Goal: Task Accomplishment & Management: Use online tool/utility

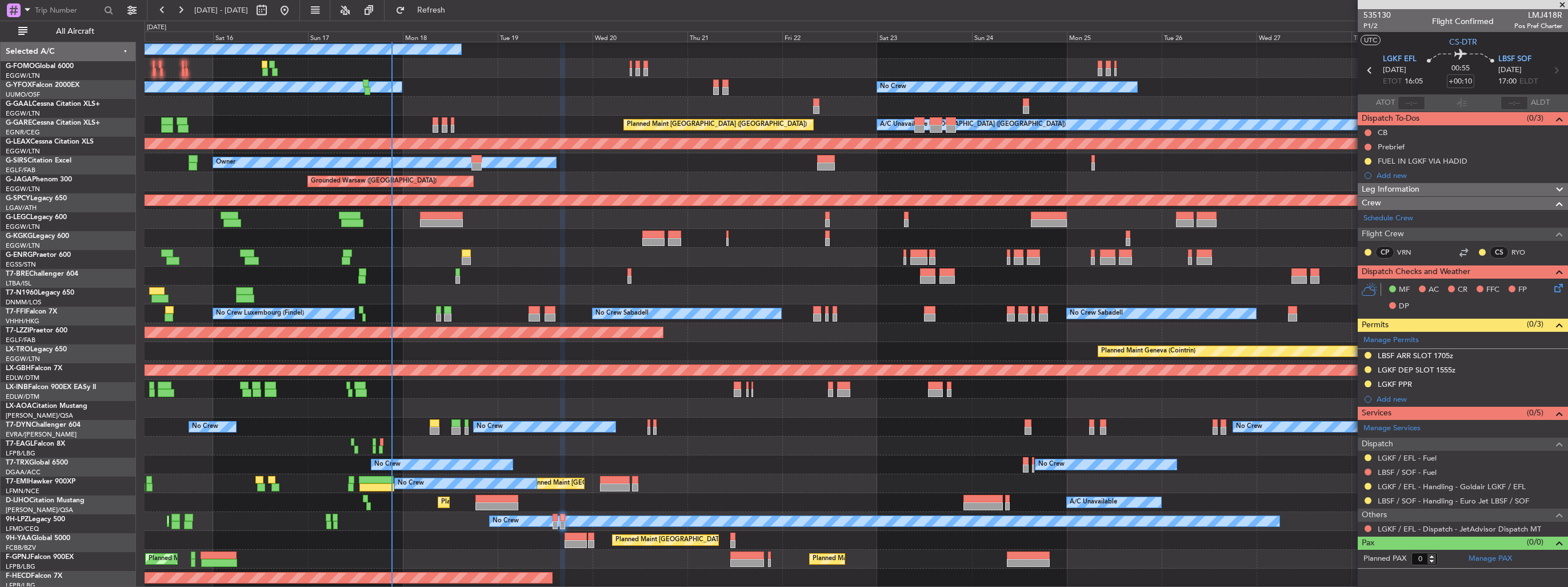
scroll to position [96, 0]
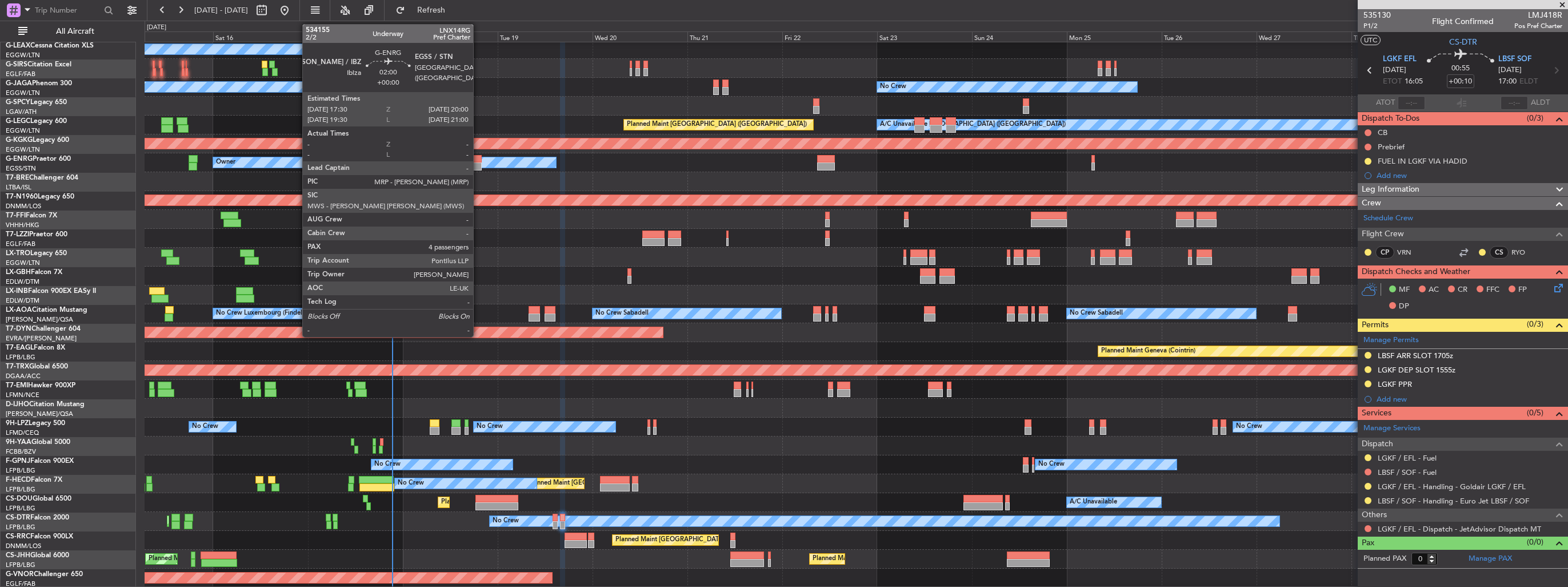
click at [479, 167] on div at bounding box center [477, 166] width 11 height 8
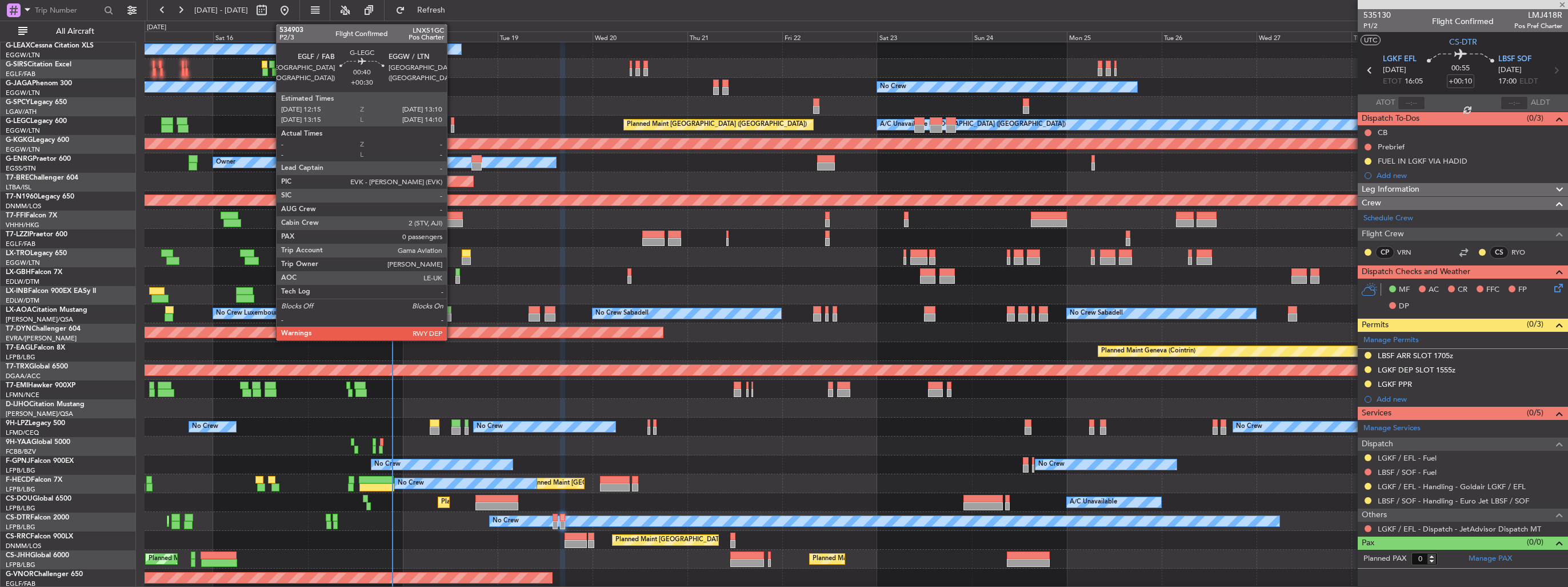
type input "4"
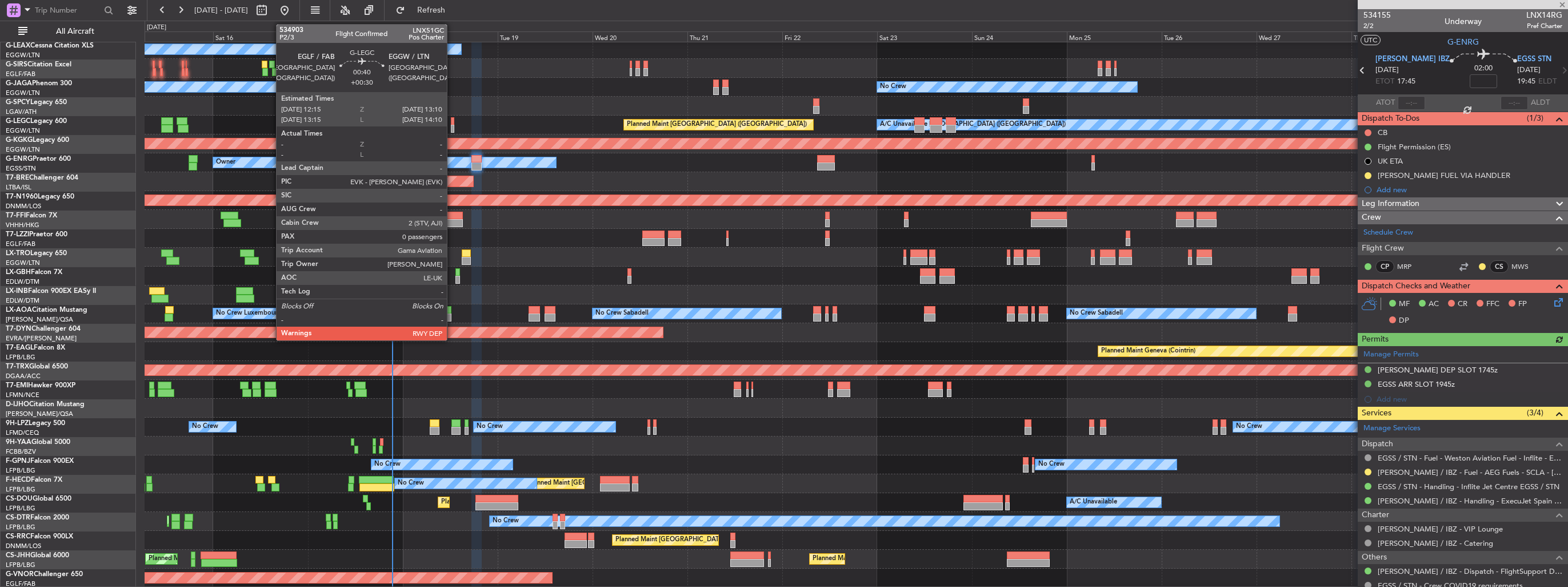
click at [452, 124] on div at bounding box center [453, 128] width 4 height 8
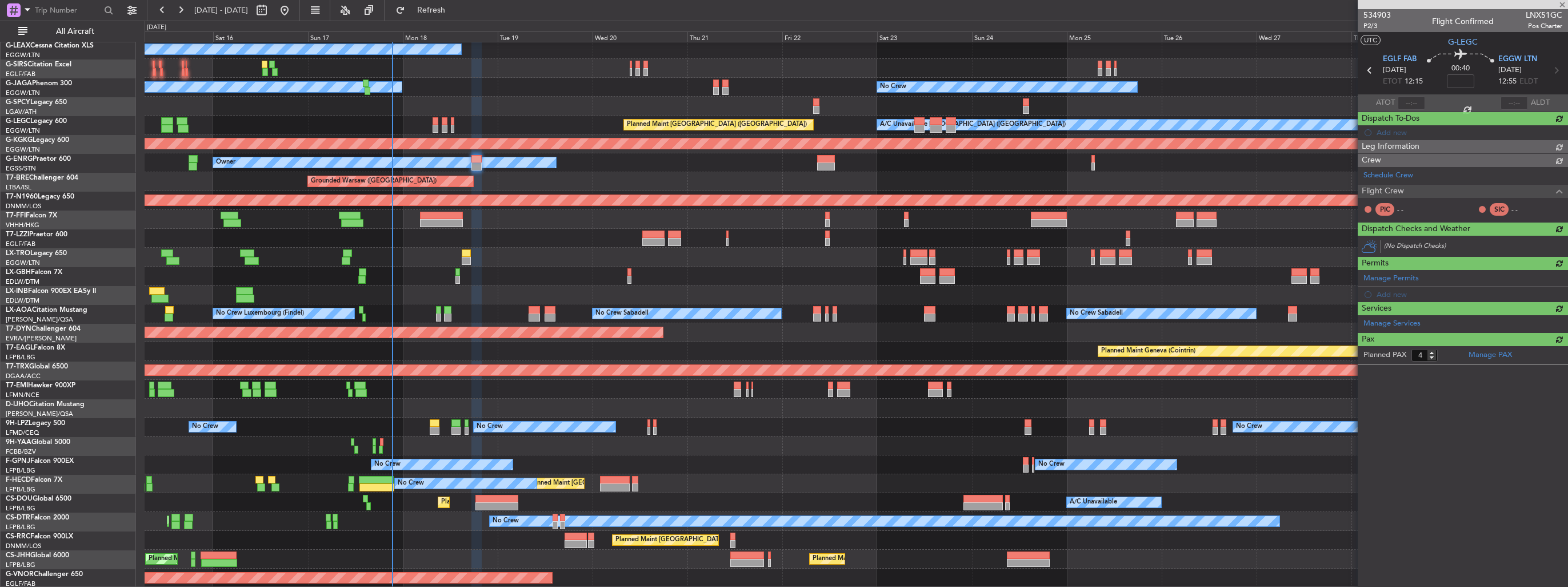
type input "+00:30"
type input "0"
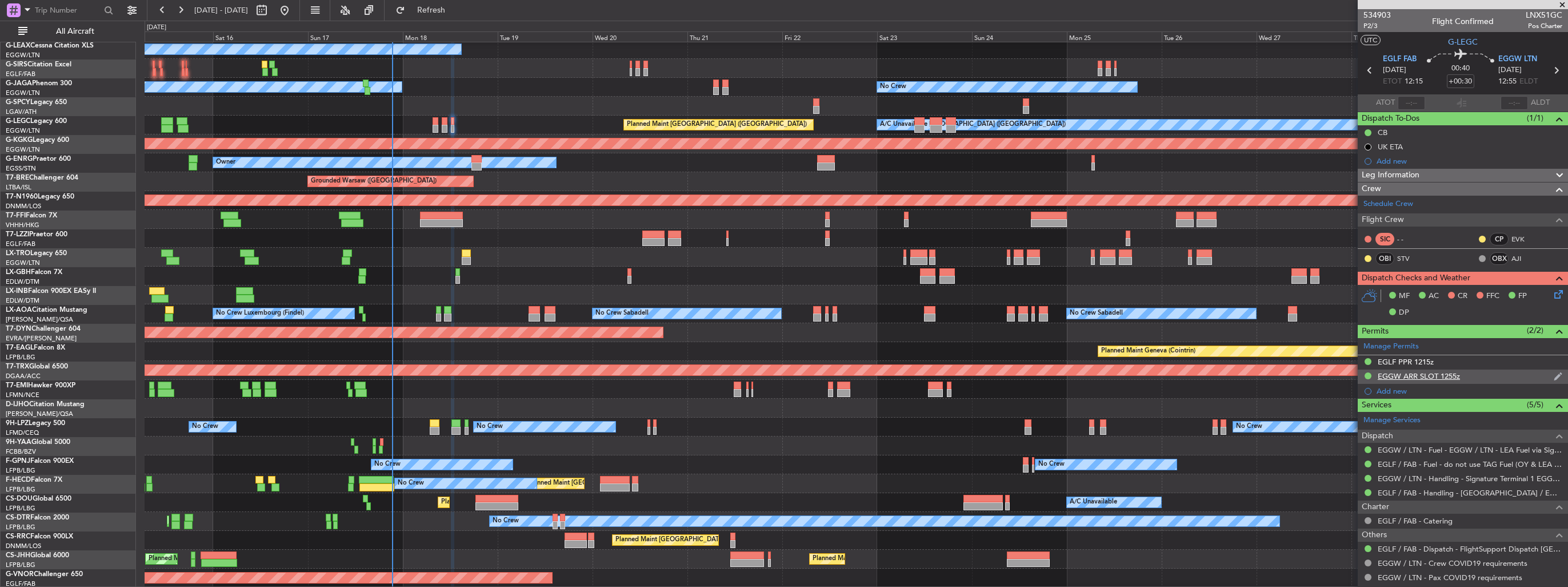
click at [1554, 372] on img at bounding box center [1558, 376] width 8 height 11
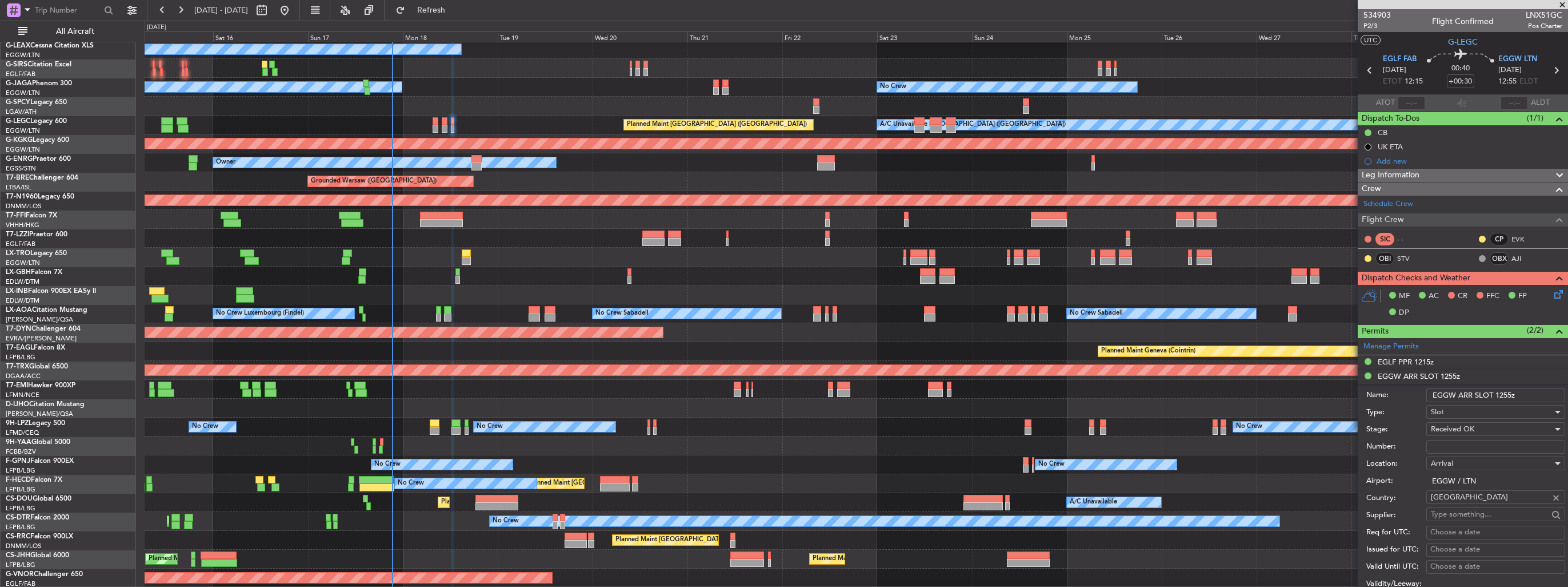
click at [1512, 391] on input "EGGW ARR SLOT 1255z" at bounding box center [1495, 395] width 139 height 13
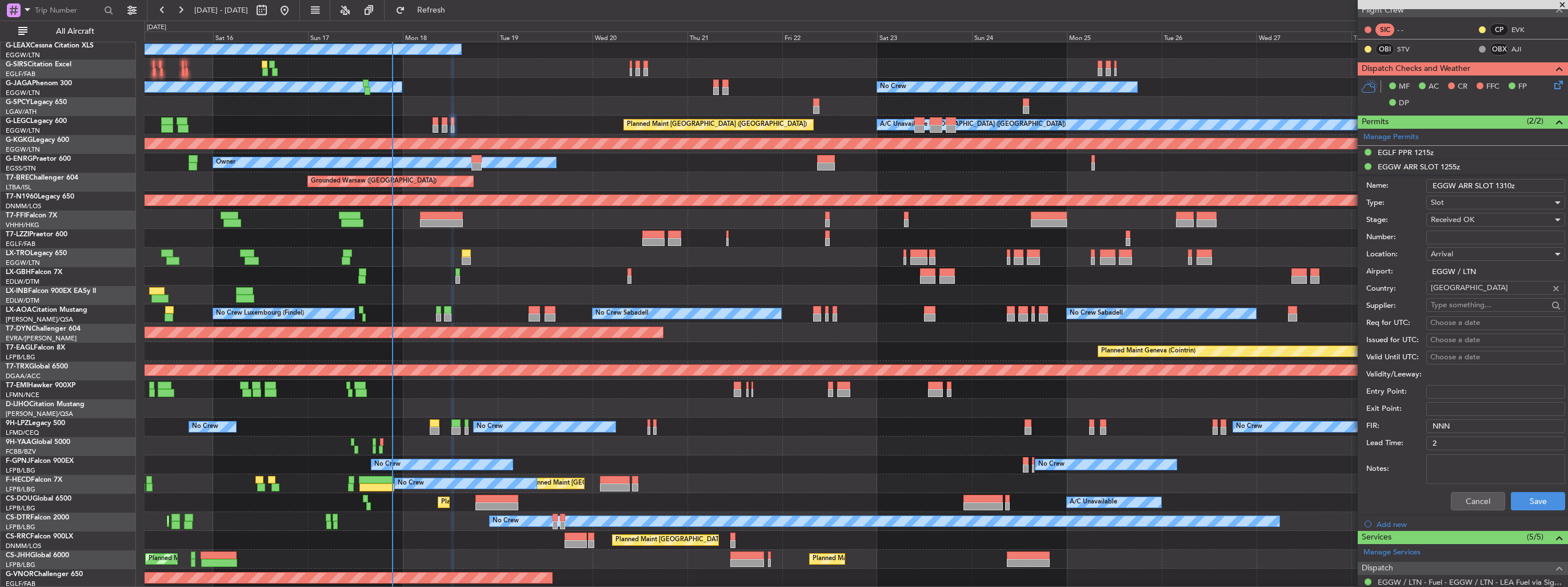
scroll to position [343, 0]
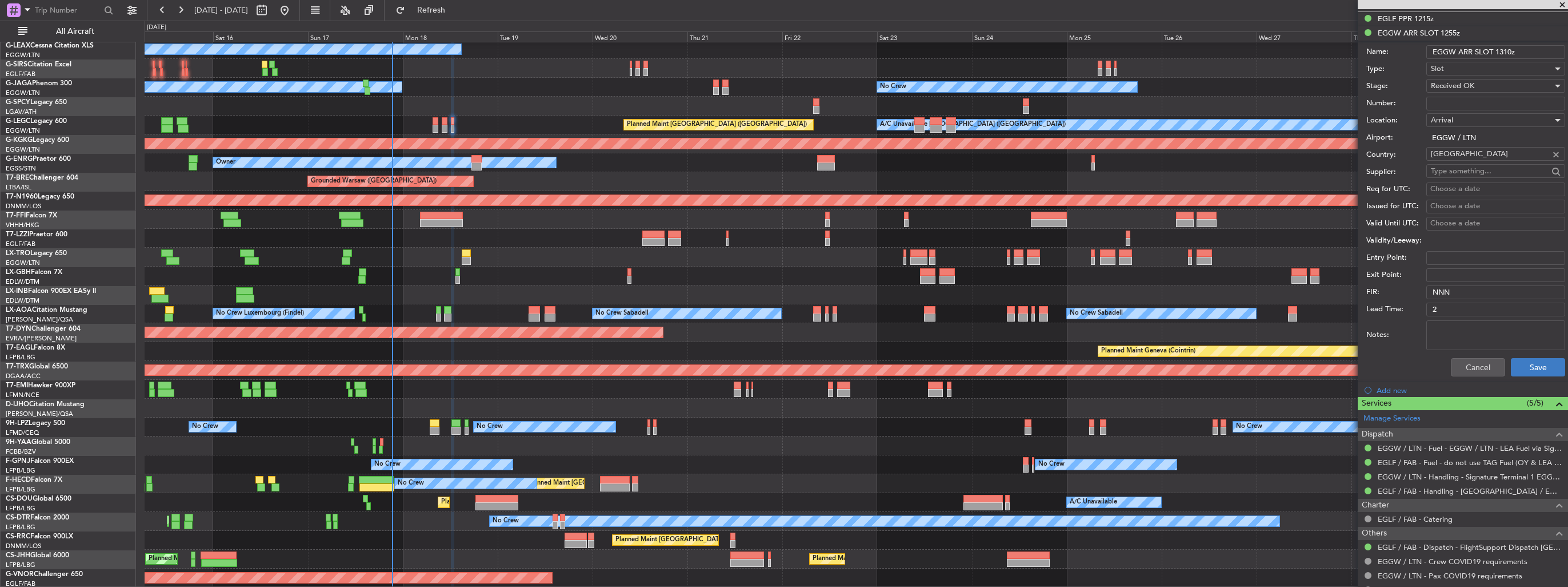
type input "EGGW ARR SLOT 1310z"
click at [1531, 362] on button "Save" at bounding box center [1538, 367] width 54 height 18
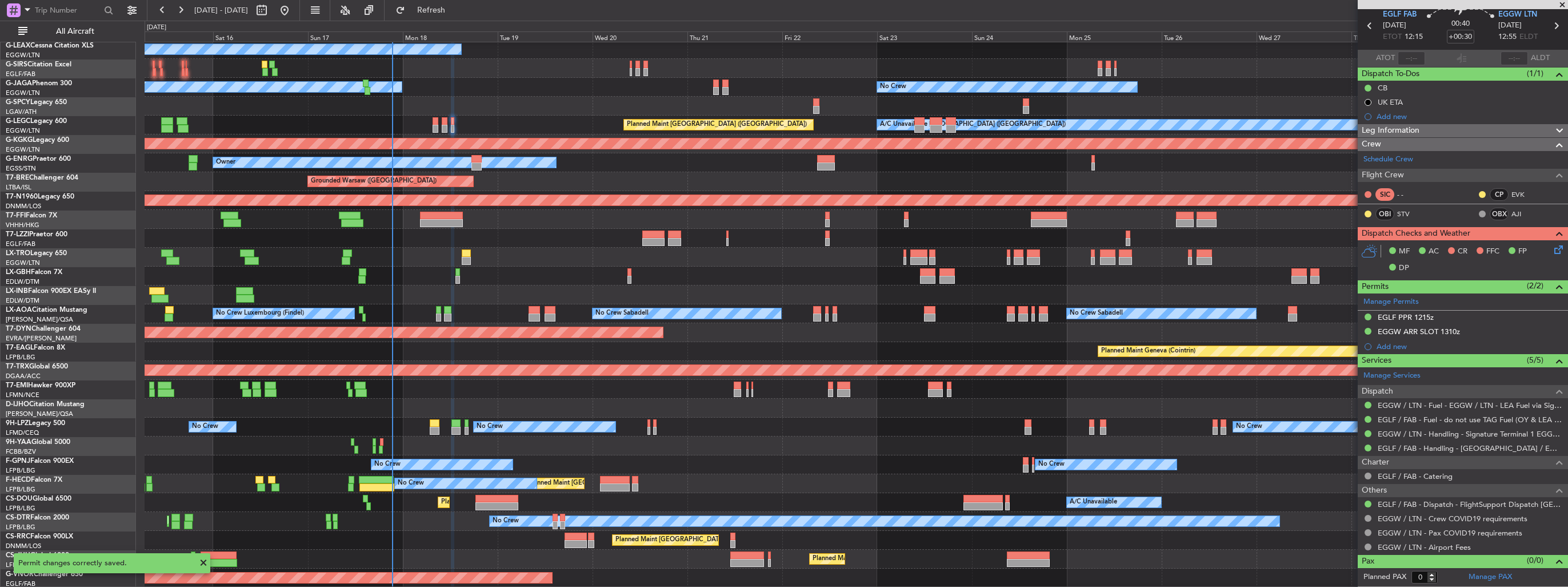
scroll to position [42, 0]
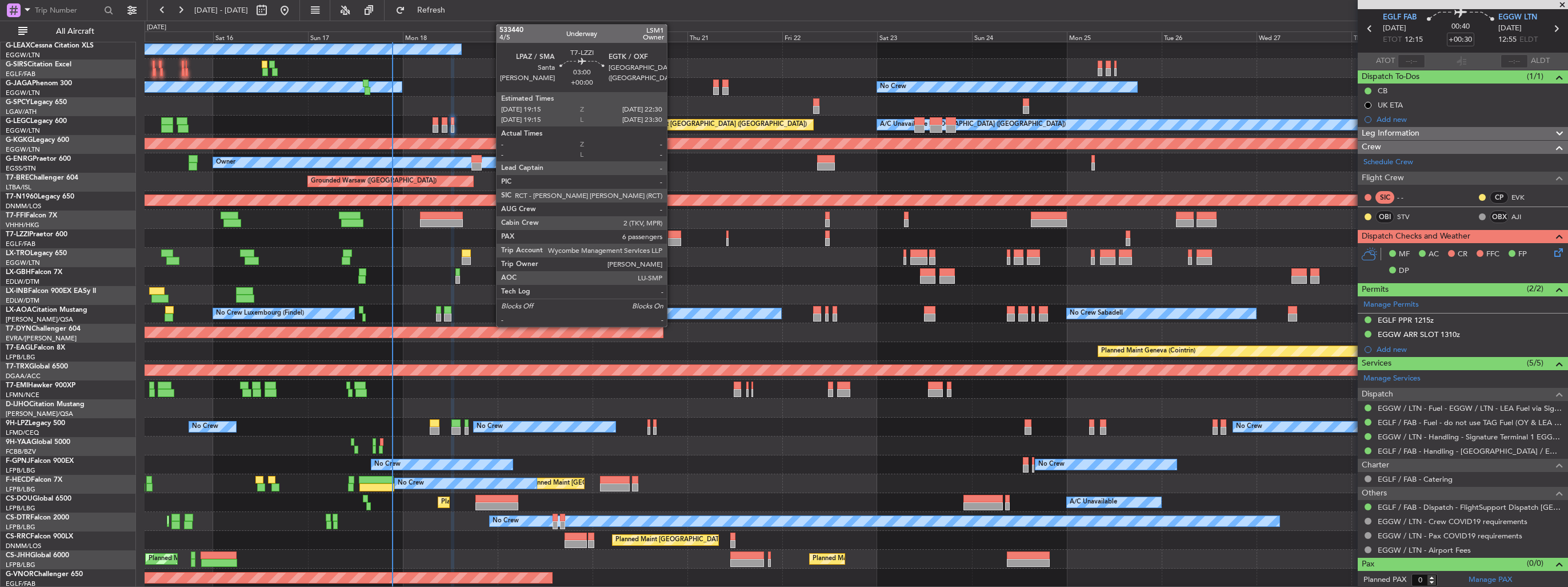
click at [672, 238] on div at bounding box center [674, 242] width 13 height 8
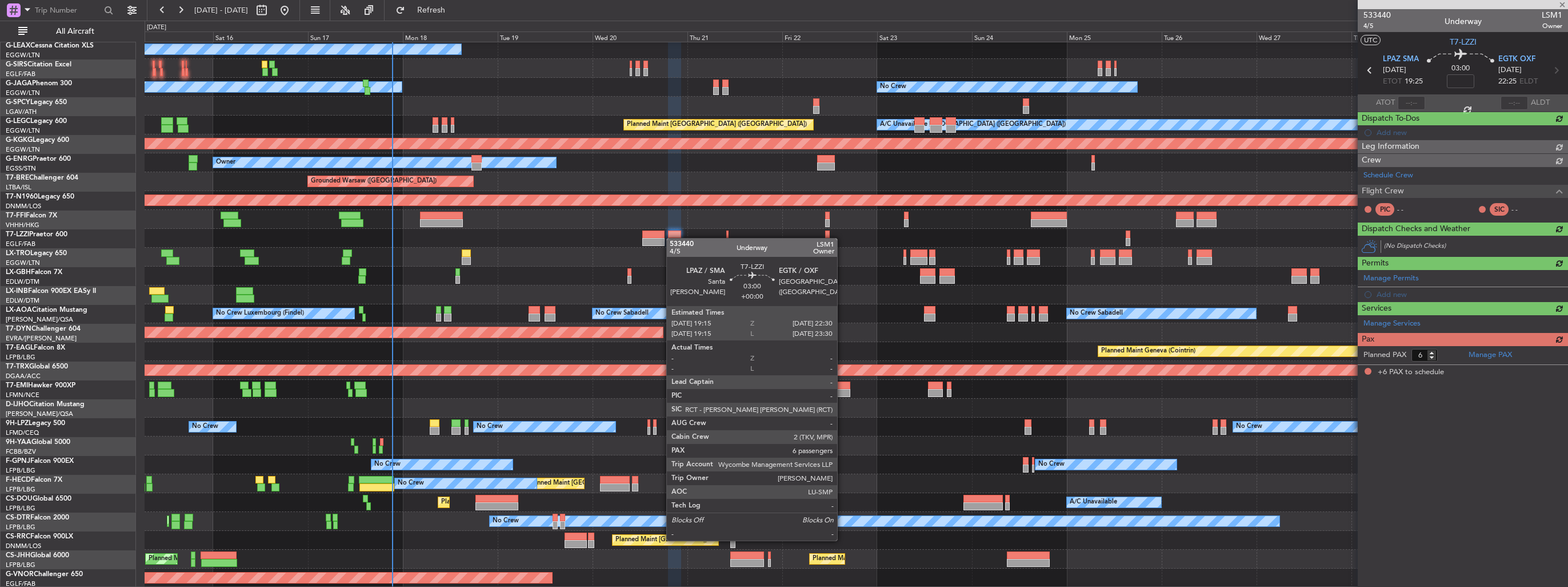
scroll to position [0, 0]
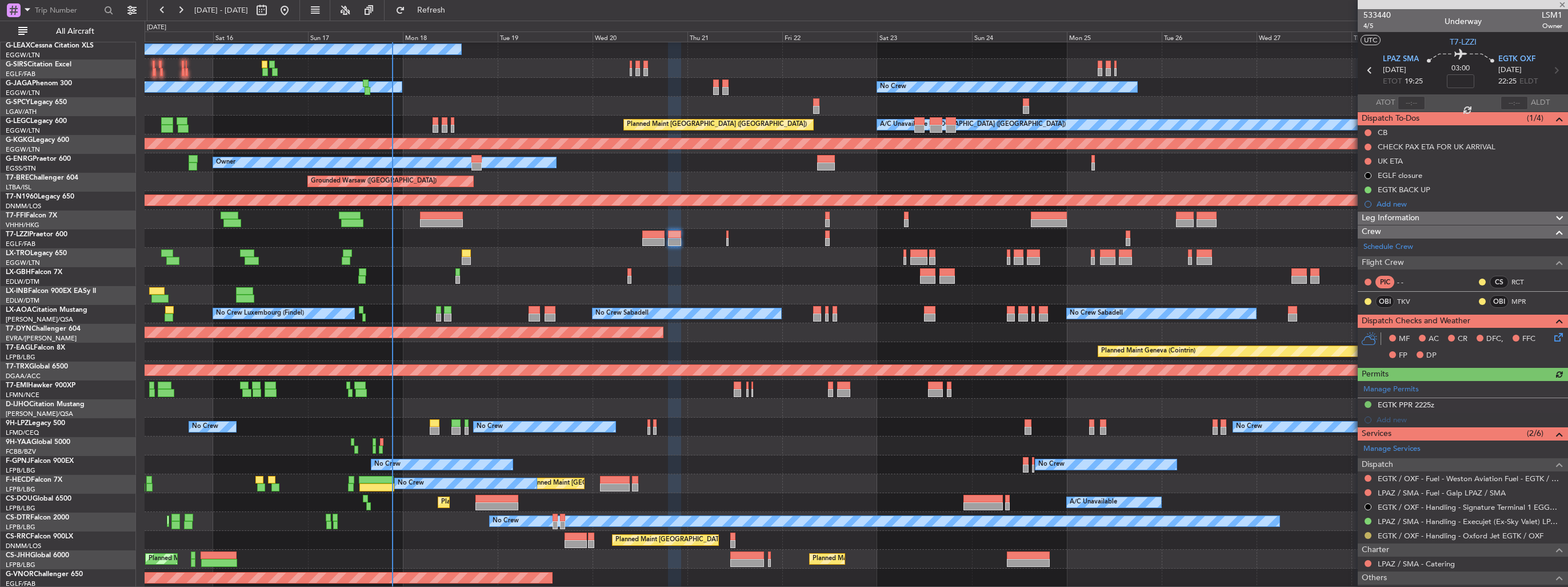
click at [1367, 535] on button at bounding box center [1368, 535] width 7 height 7
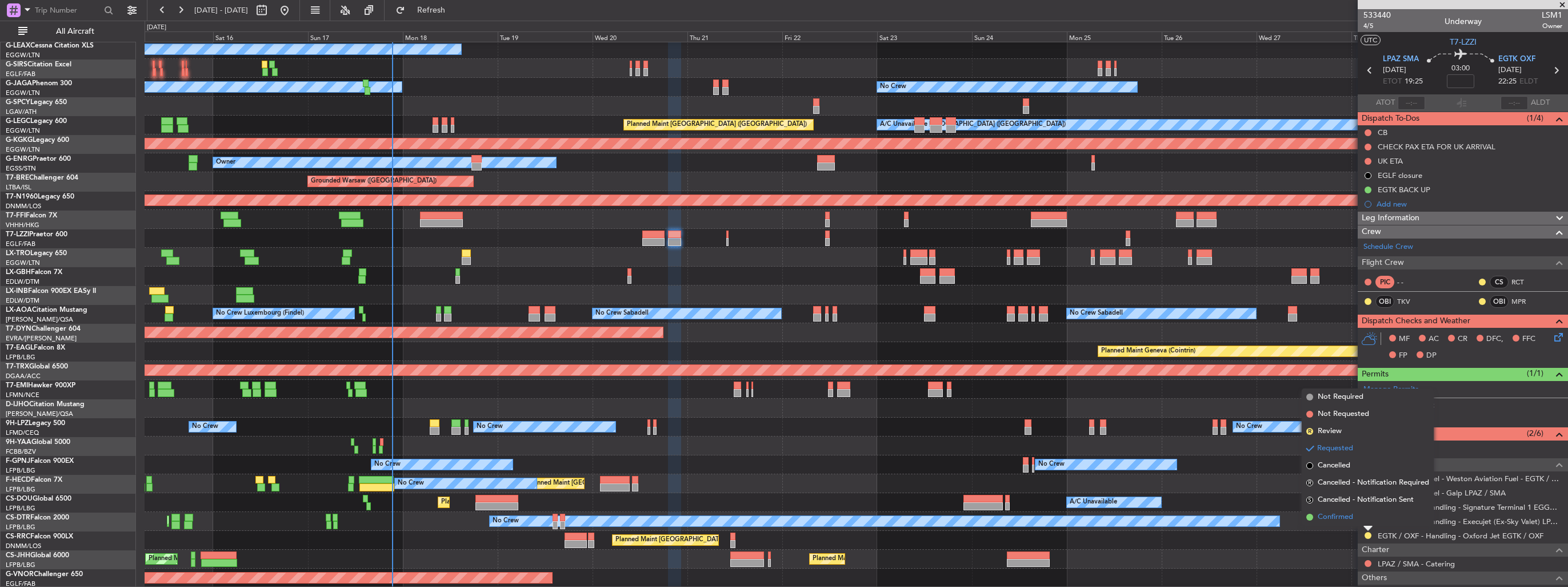
click at [1336, 516] on span "Confirmed" at bounding box center [1336, 517] width 35 height 11
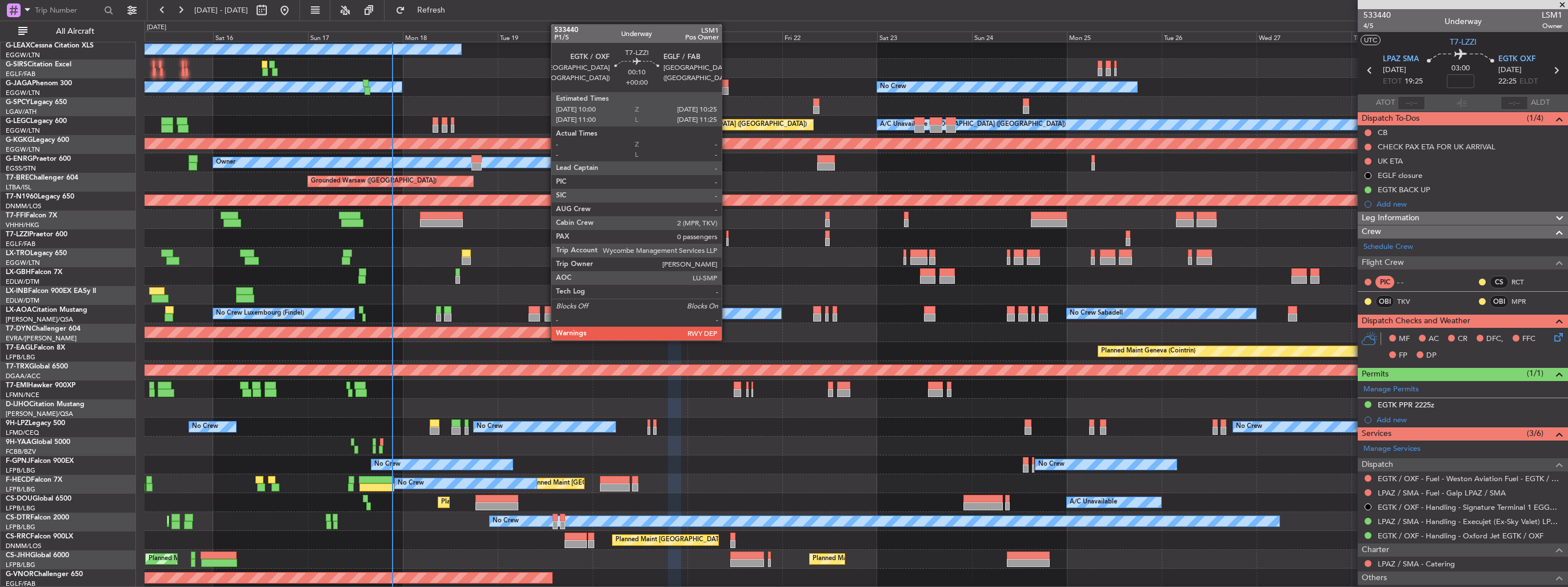
click at [727, 236] on div at bounding box center [727, 234] width 1 height 8
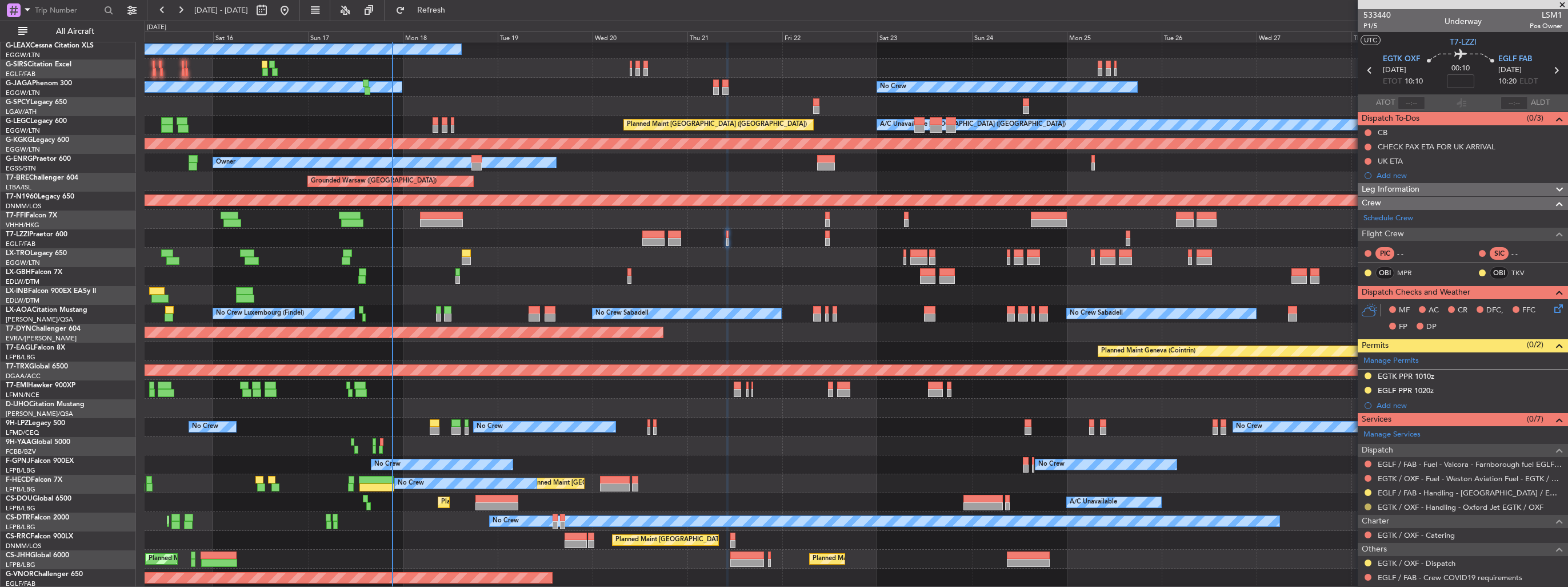
click at [1367, 506] on button at bounding box center [1368, 506] width 7 height 7
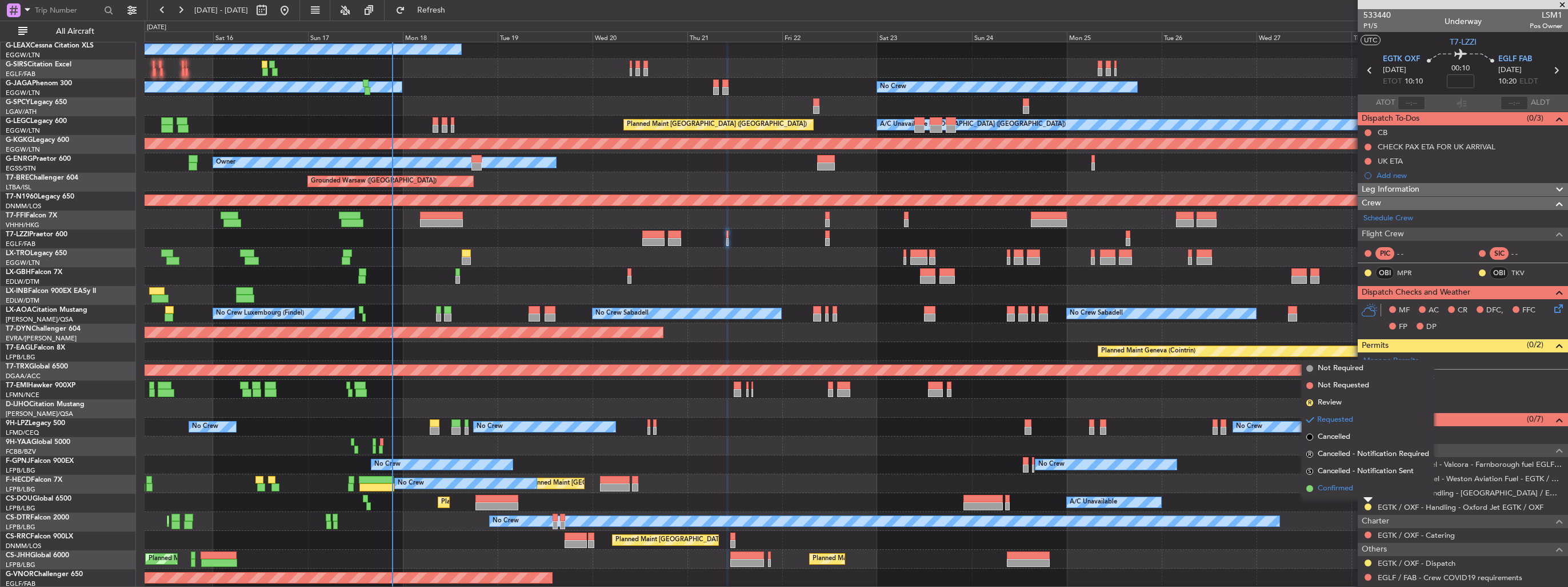
click at [1342, 491] on span "Confirmed" at bounding box center [1336, 488] width 35 height 11
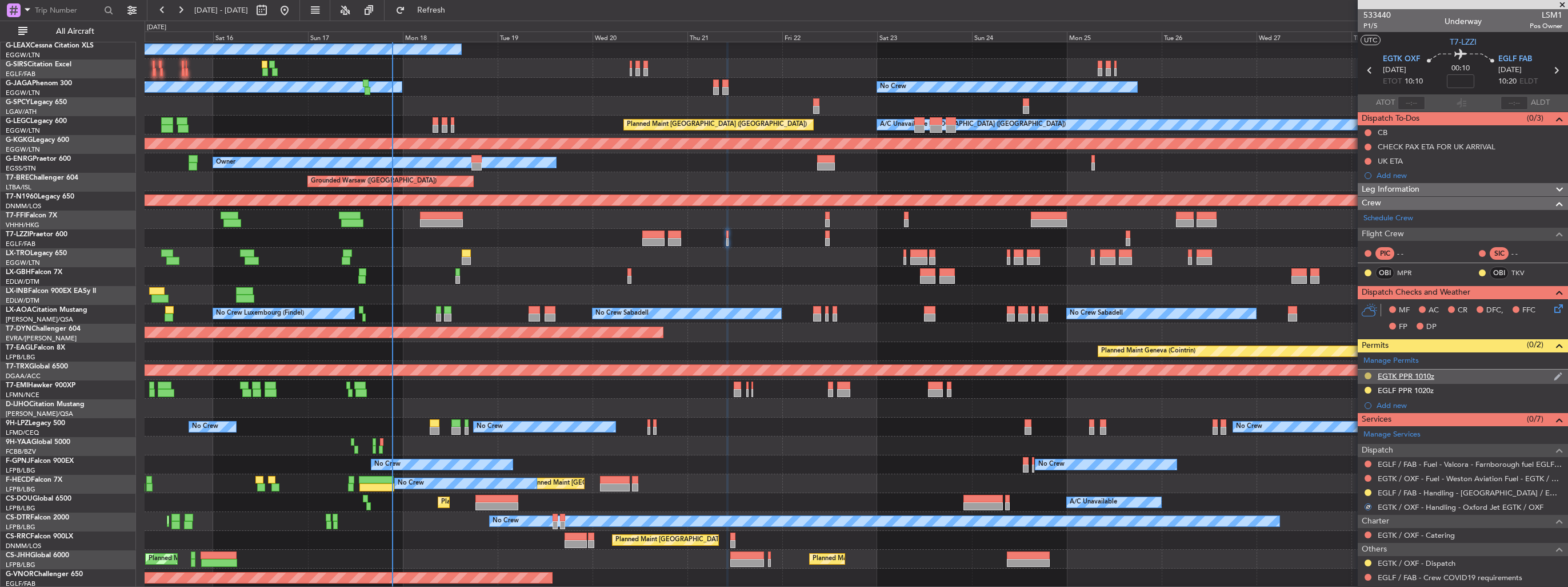
click at [1369, 372] on button at bounding box center [1368, 376] width 7 height 7
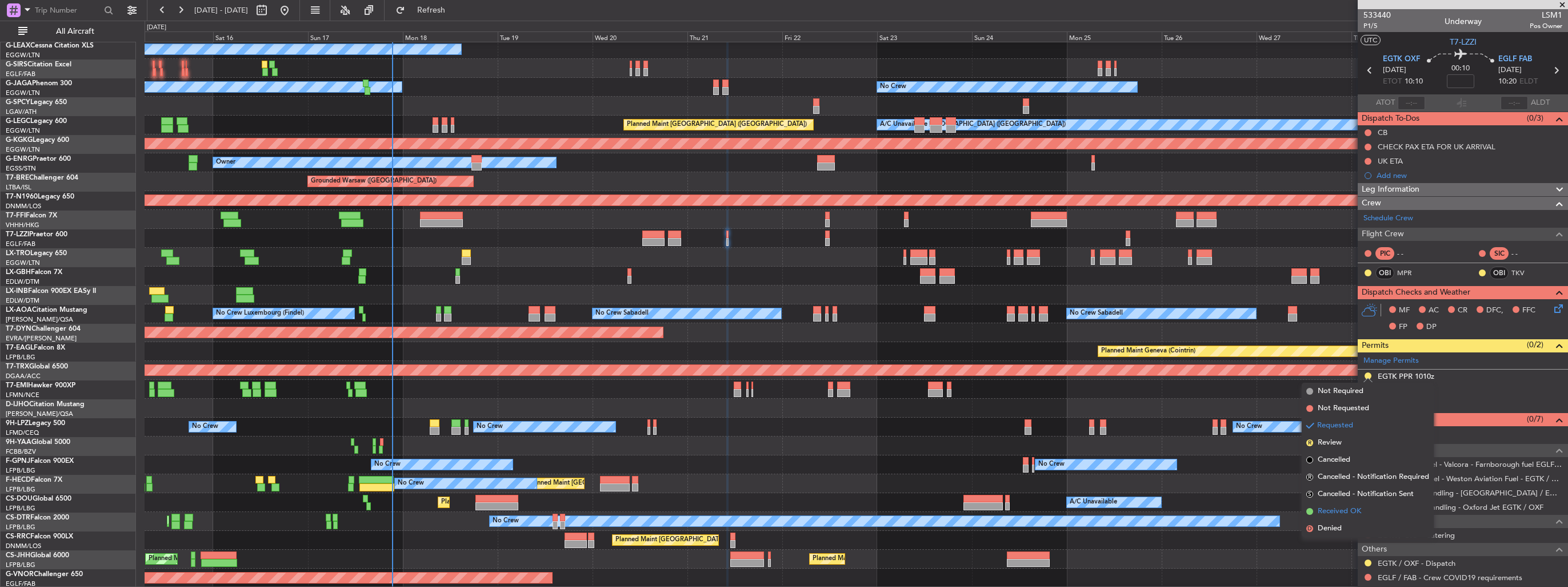
click at [1337, 509] on span "Received OK" at bounding box center [1340, 511] width 44 height 11
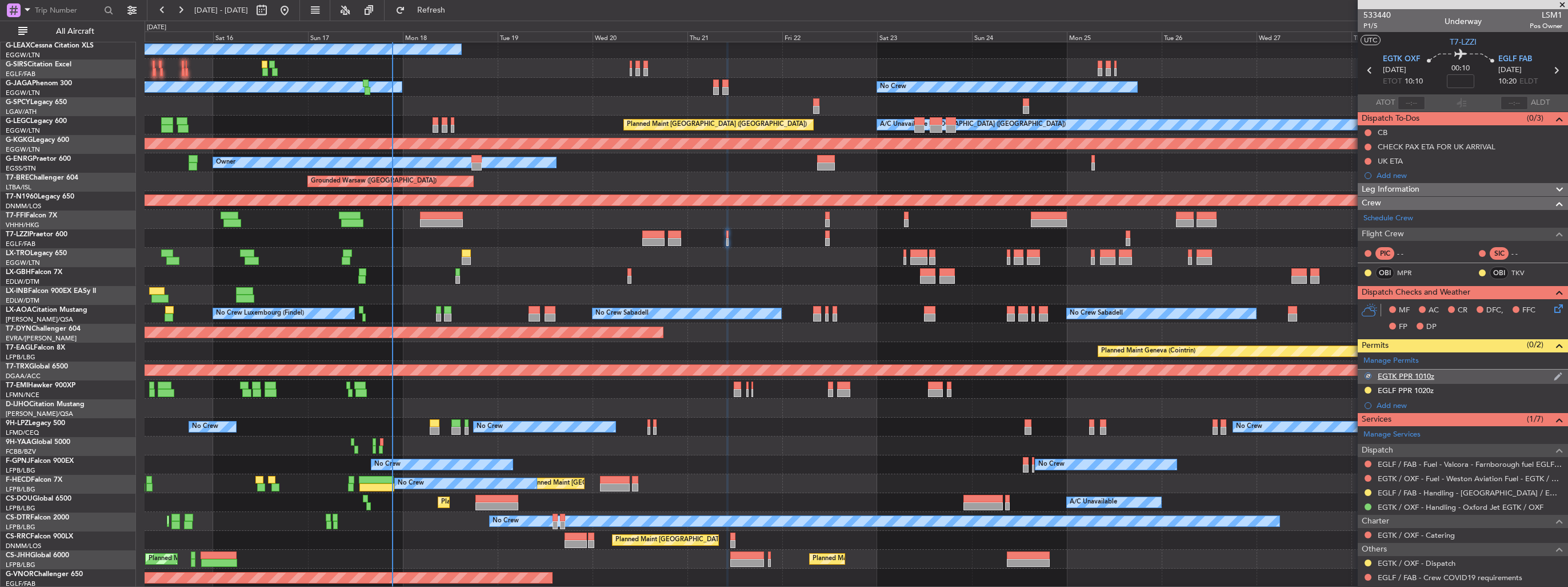
click at [1554, 376] on img at bounding box center [1558, 376] width 8 height 11
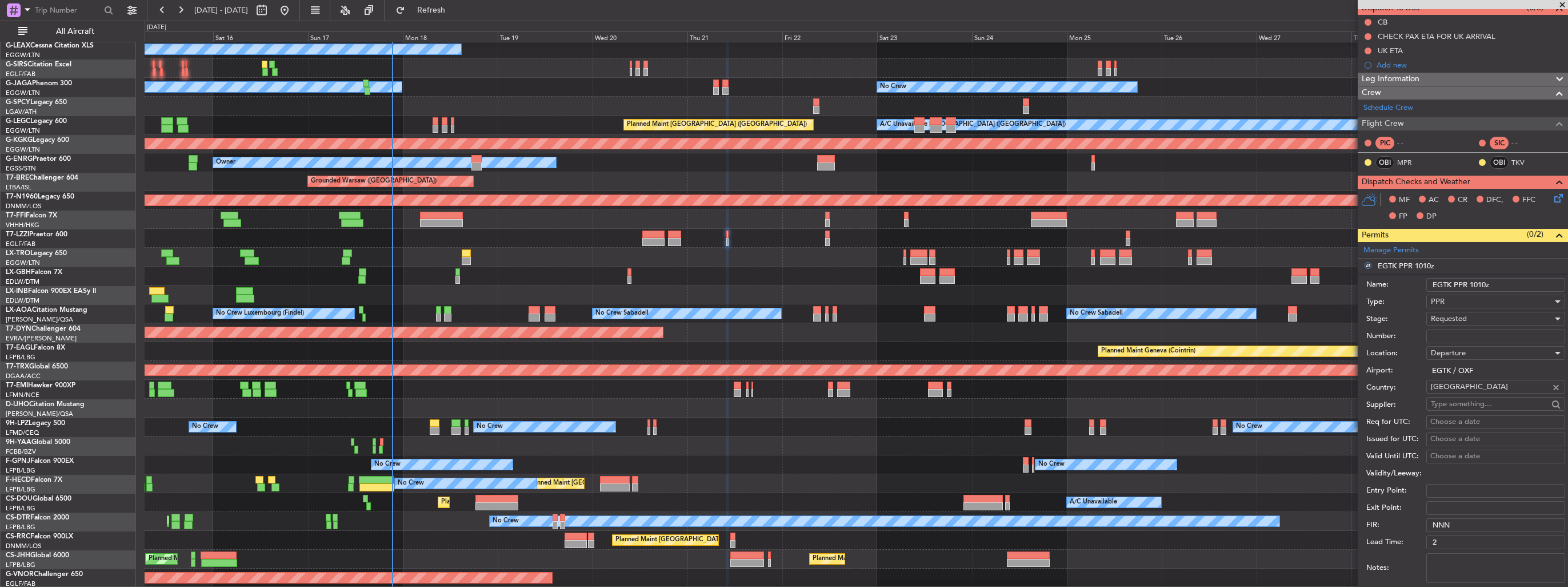
scroll to position [172, 0]
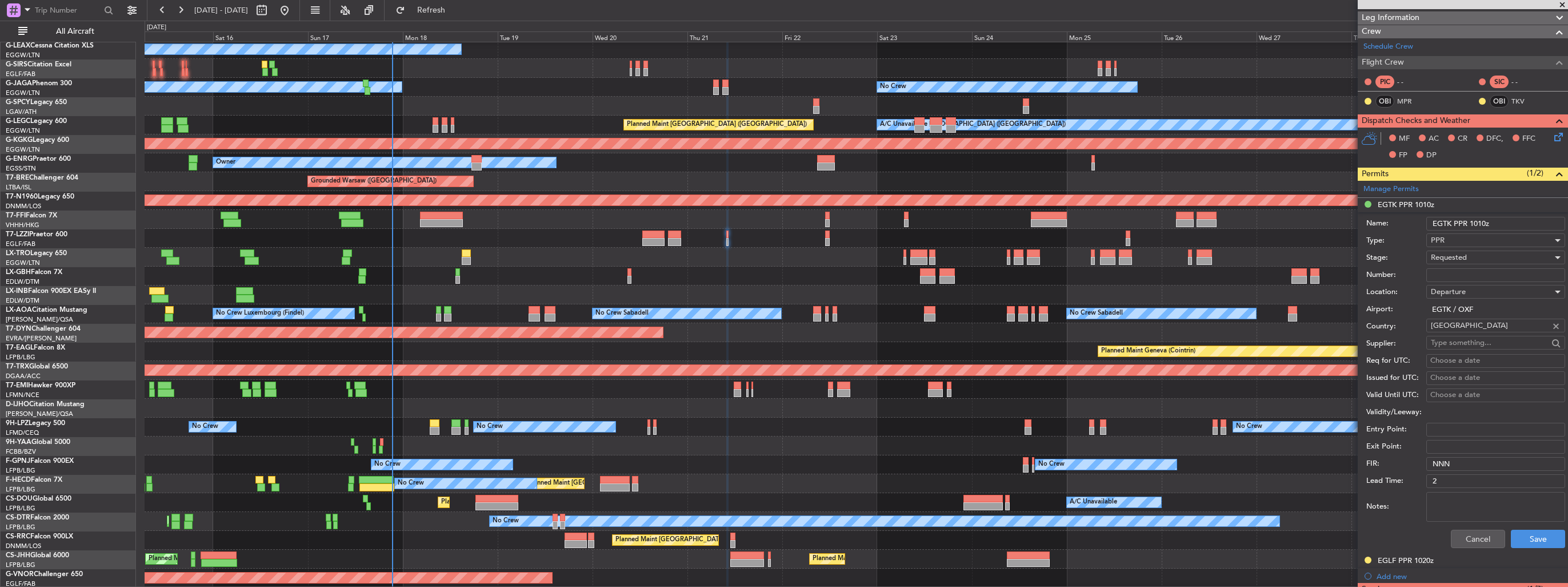
click at [1458, 257] on span "Requested" at bounding box center [1449, 257] width 36 height 11
click at [1474, 343] on span "Received OK" at bounding box center [1492, 343] width 120 height 17
click at [1518, 541] on button "Save" at bounding box center [1538, 539] width 54 height 18
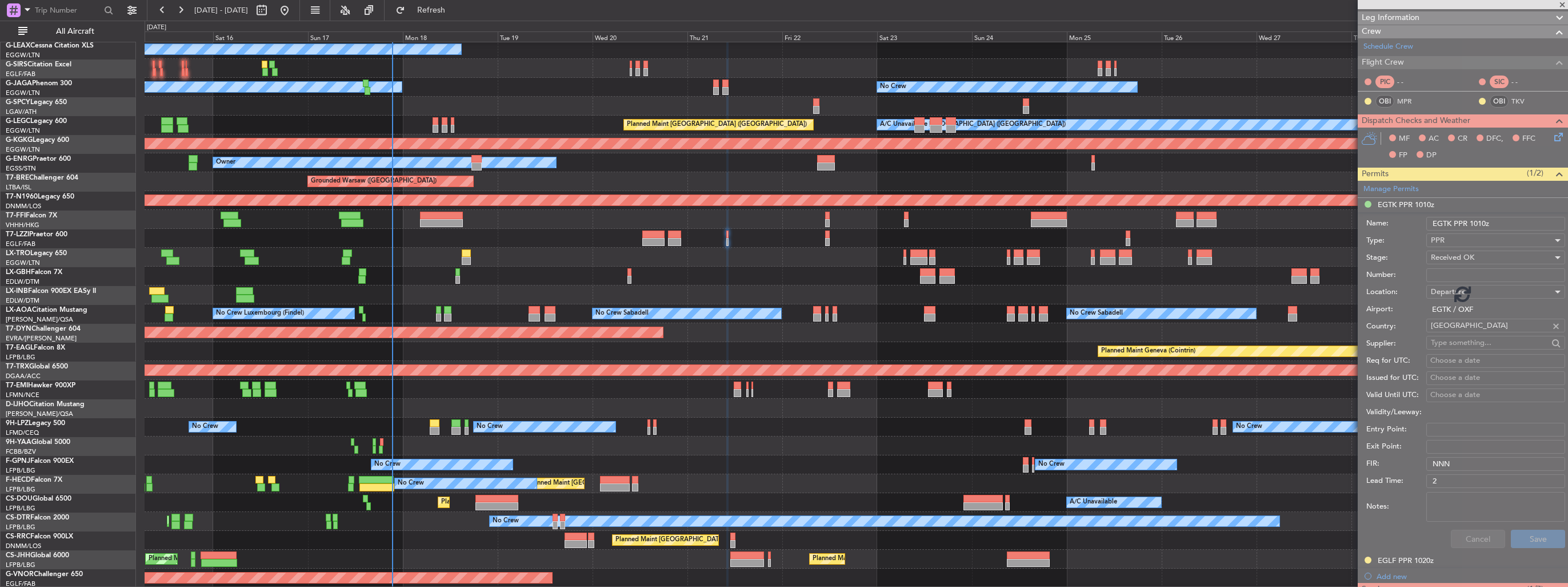
scroll to position [42, 0]
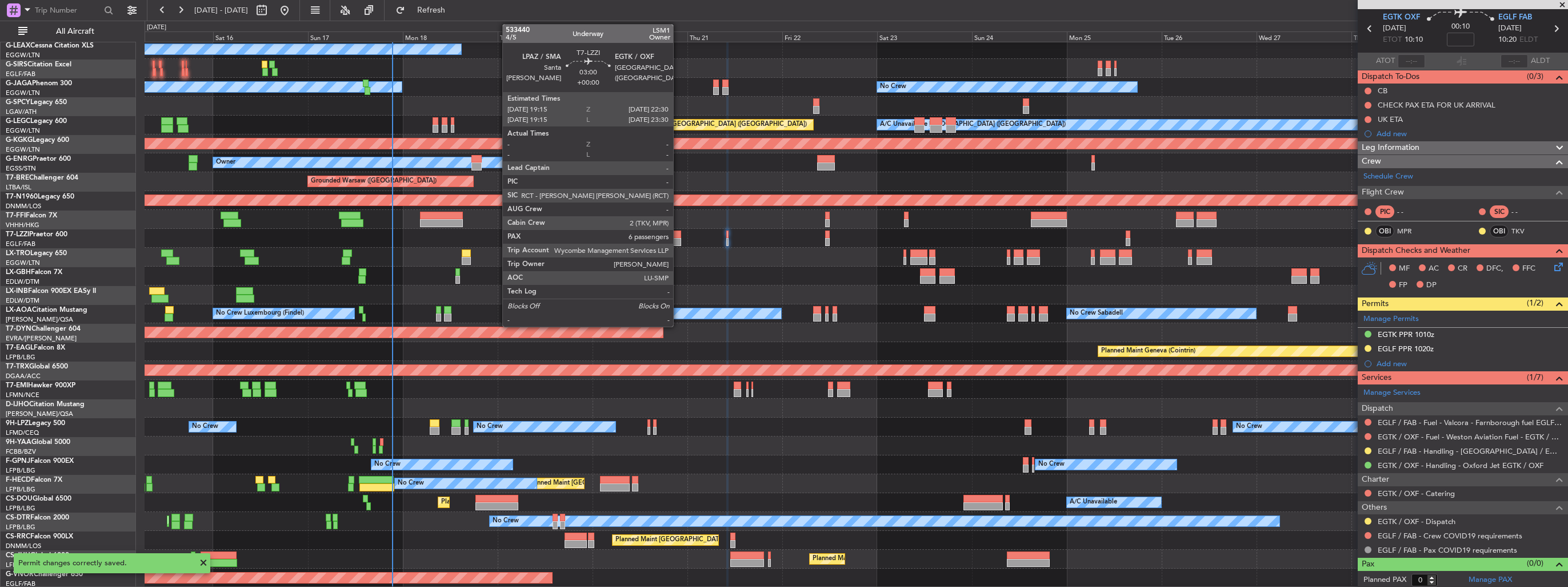
click at [678, 235] on div at bounding box center [674, 234] width 13 height 8
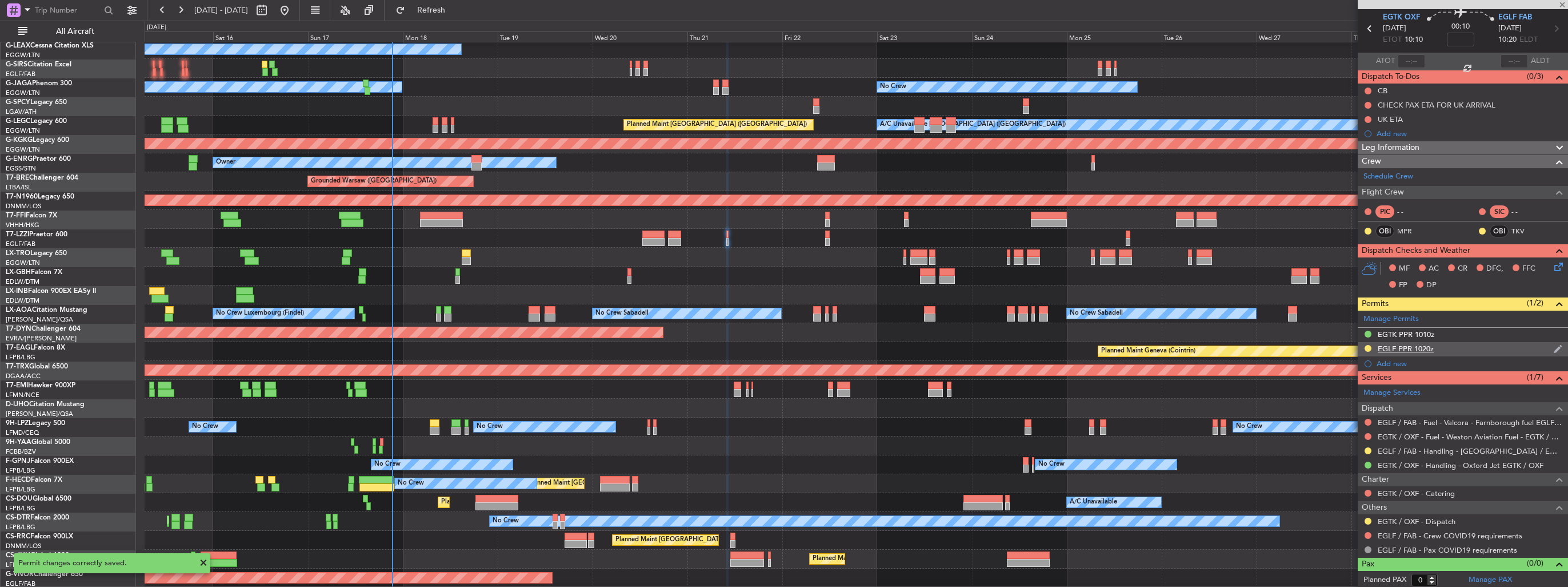
type input "6"
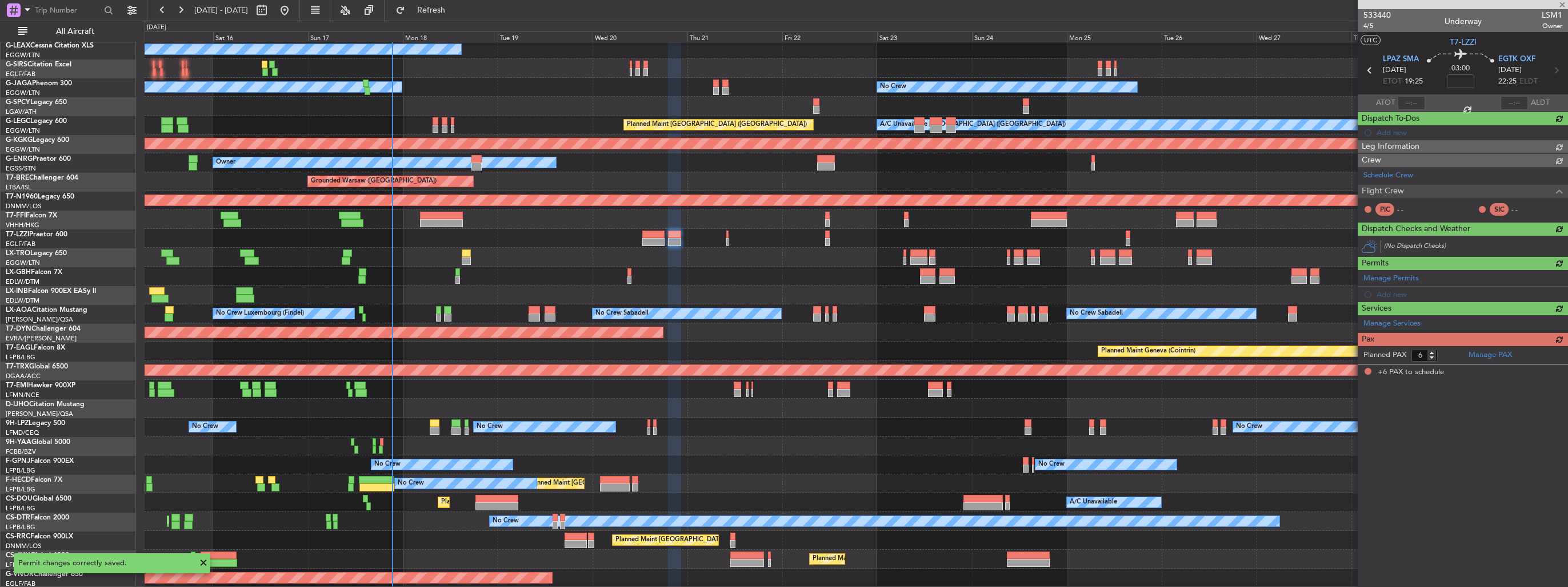
scroll to position [0, 0]
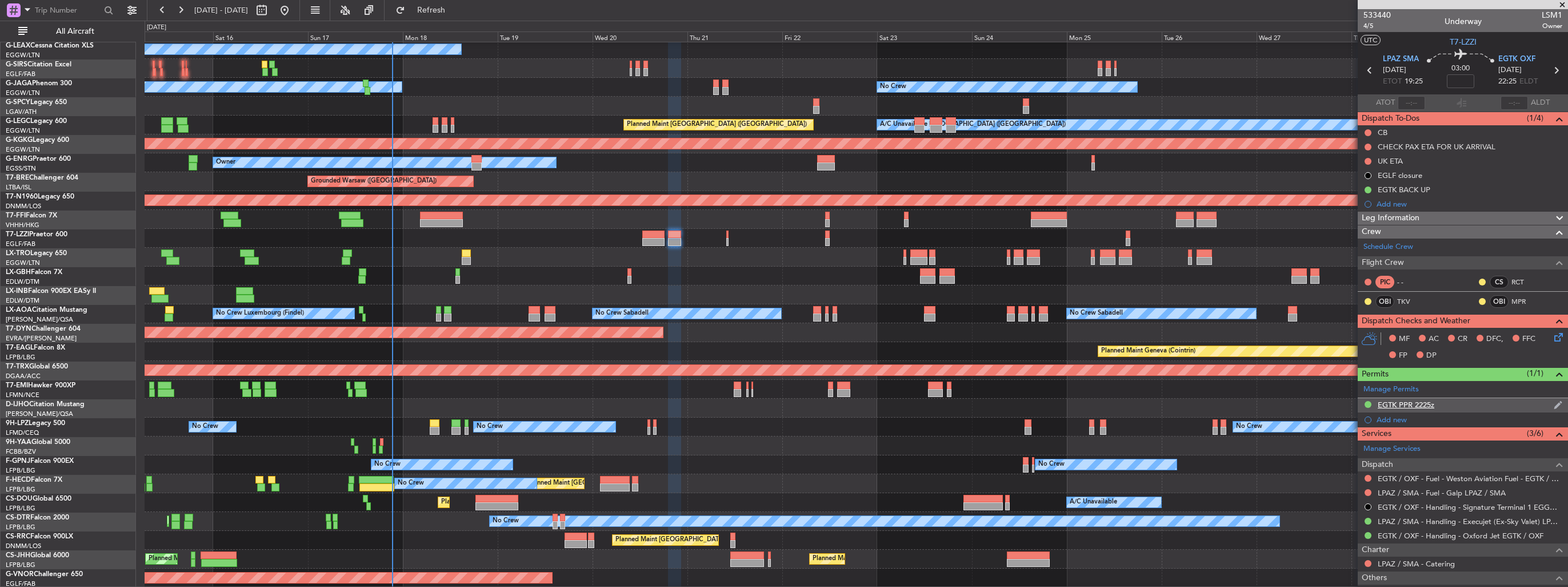
click at [1554, 403] on img at bounding box center [1558, 405] width 8 height 11
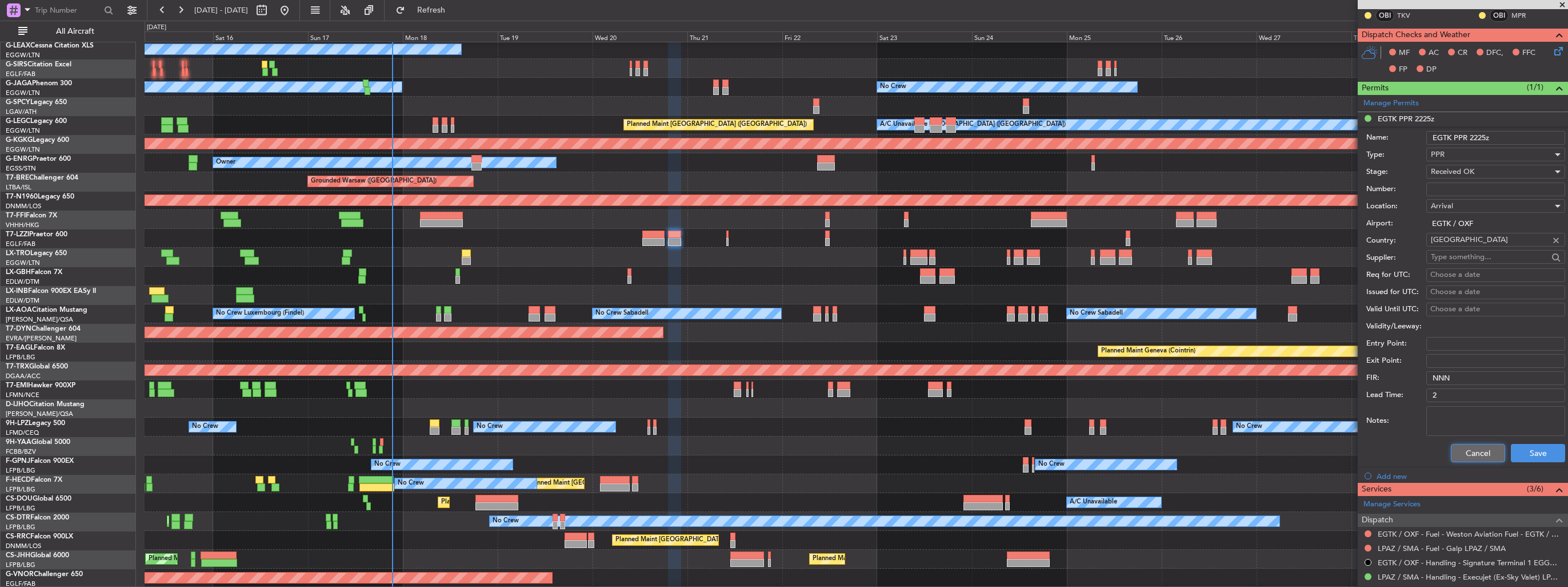
click at [1475, 450] on button "Cancel" at bounding box center [1478, 453] width 54 height 18
